Goal: Navigation & Orientation: Find specific page/section

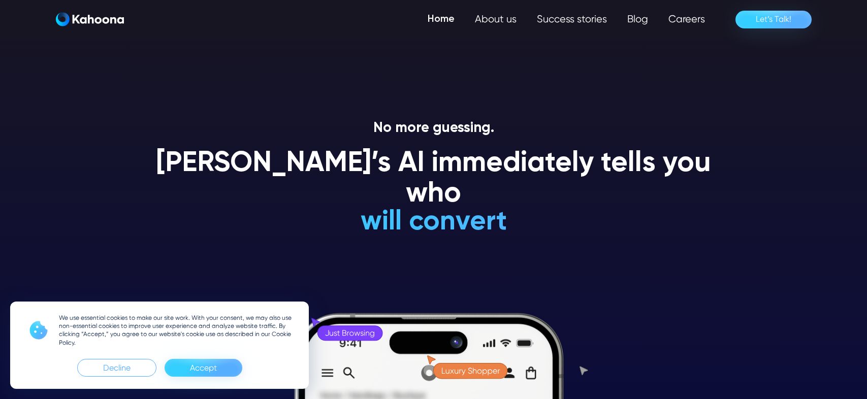
click at [212, 369] on div "Accept" at bounding box center [203, 368] width 27 height 16
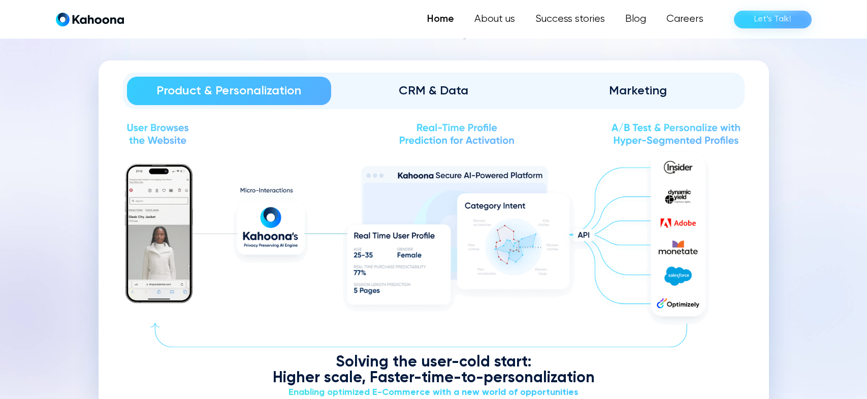
scroll to position [1171, 0]
click at [571, 12] on link "Success stories" at bounding box center [569, 19] width 91 height 20
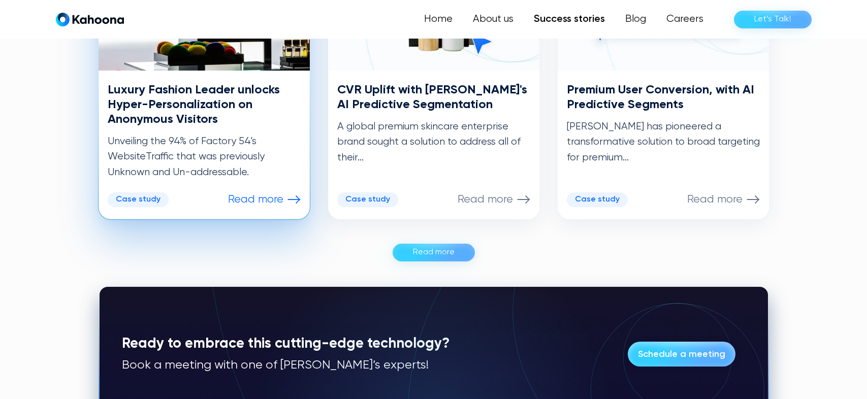
scroll to position [625, 0]
click at [128, 194] on div "Case study" at bounding box center [138, 200] width 61 height 15
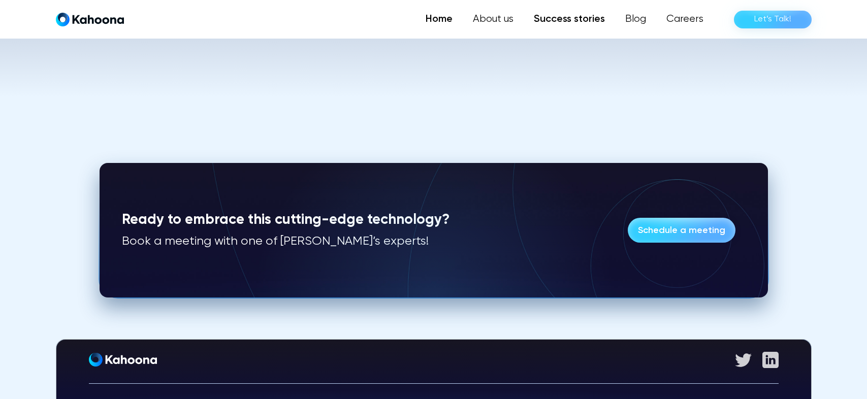
scroll to position [2386, 0]
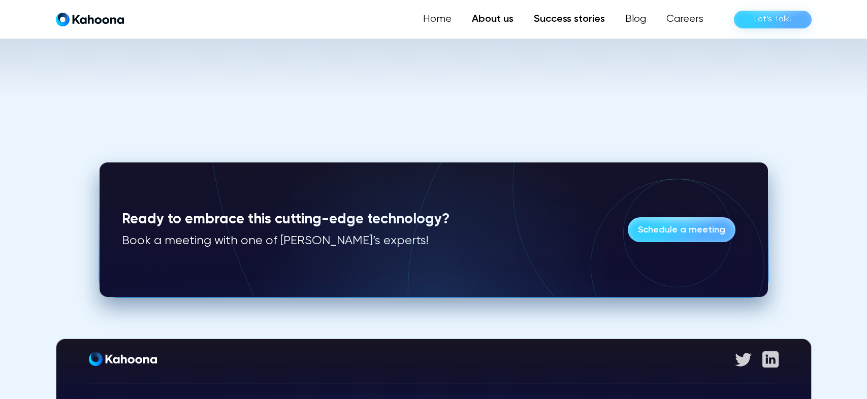
click at [480, 17] on link "About us" at bounding box center [493, 19] width 62 height 20
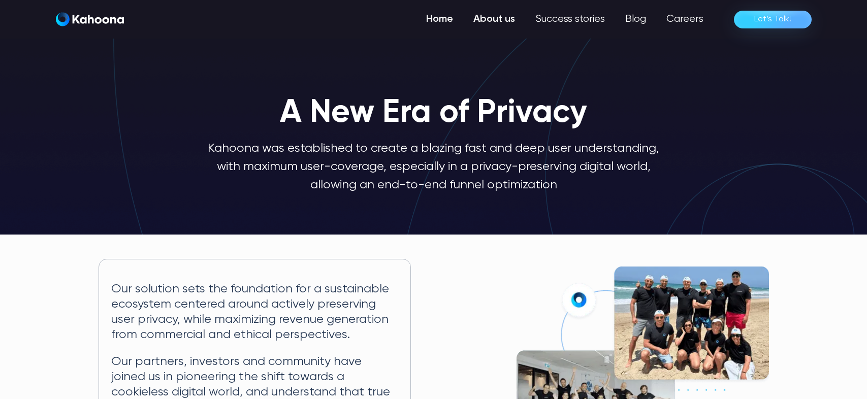
click at [447, 19] on link "Home" at bounding box center [439, 19] width 47 height 20
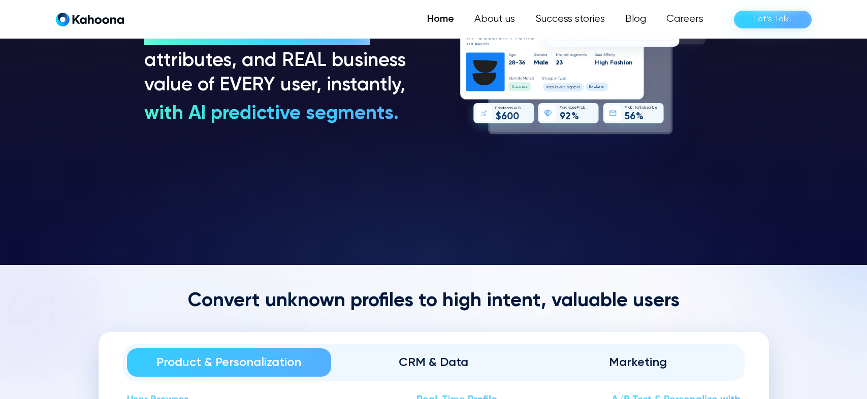
scroll to position [900, 0]
click at [760, 16] on div "Let’s Talk!" at bounding box center [772, 19] width 37 height 16
